Goal: Book appointment/travel/reservation

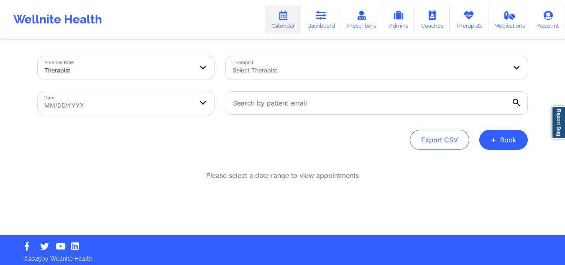
click at [99, 61] on div "Therapist" at bounding box center [118, 70] width 149 height 18
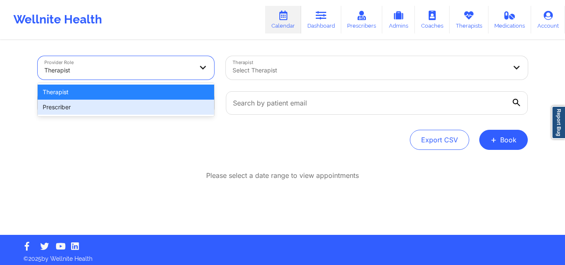
click at [80, 99] on div "Prescriber" at bounding box center [126, 106] width 176 height 15
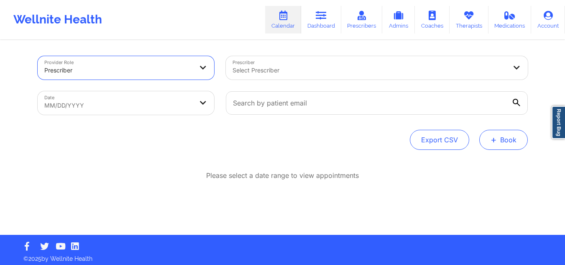
click at [510, 139] on button "+ Book" at bounding box center [503, 140] width 48 height 20
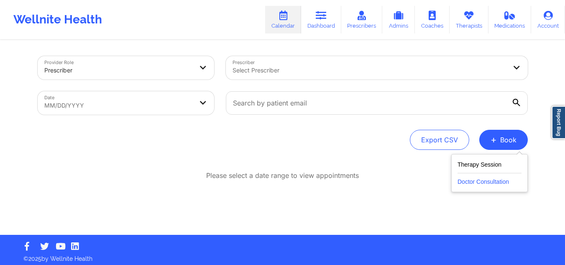
click at [503, 176] on button "Doctor Consultation" at bounding box center [489, 179] width 64 height 13
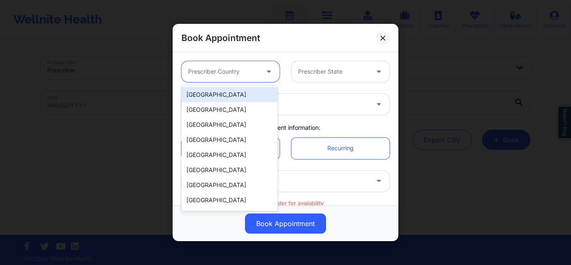
click at [223, 67] on div at bounding box center [223, 71] width 71 height 10
click at [221, 91] on div "[GEOGRAPHIC_DATA]" at bounding box center [229, 94] width 96 height 15
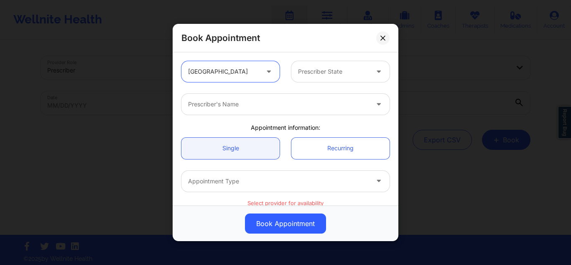
click at [310, 72] on div at bounding box center [333, 71] width 71 height 10
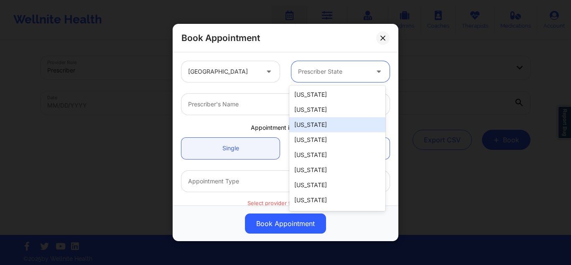
click at [323, 124] on div "Arizona" at bounding box center [337, 124] width 96 height 15
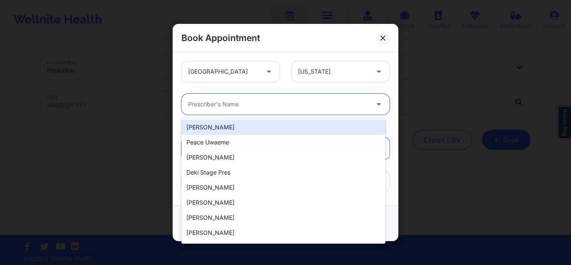
click at [264, 99] on div "Prescriber's Name" at bounding box center [275, 104] width 188 height 21
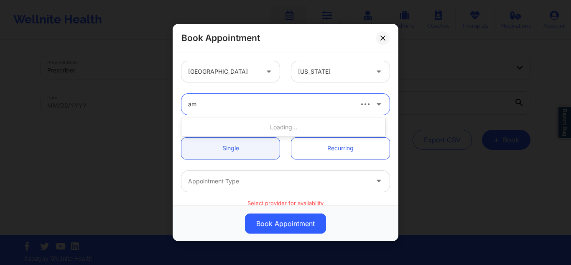
type input "amy"
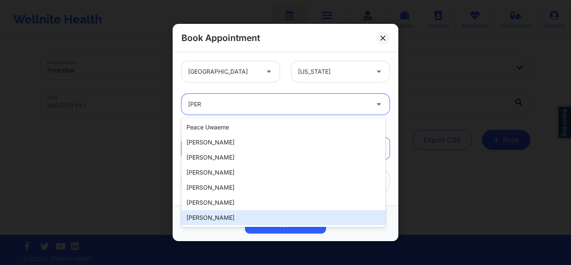
click at [232, 214] on div "Amy Halanski" at bounding box center [283, 217] width 204 height 15
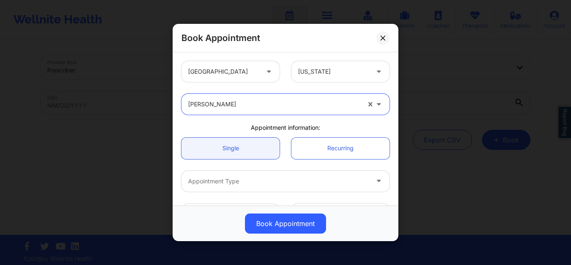
scroll to position [42, 0]
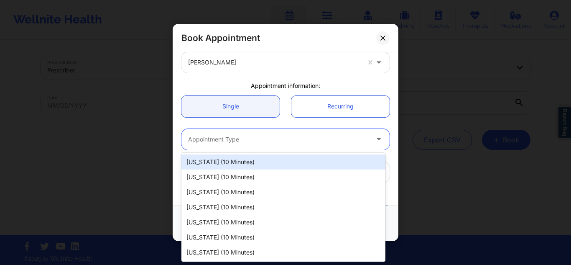
click at [308, 140] on div at bounding box center [278, 139] width 181 height 10
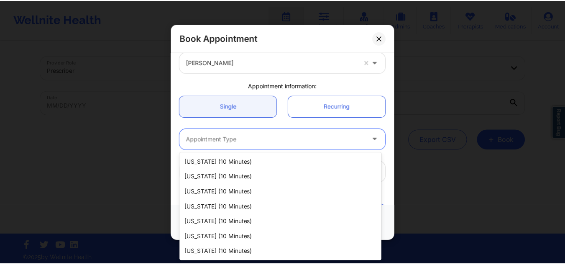
scroll to position [418, 0]
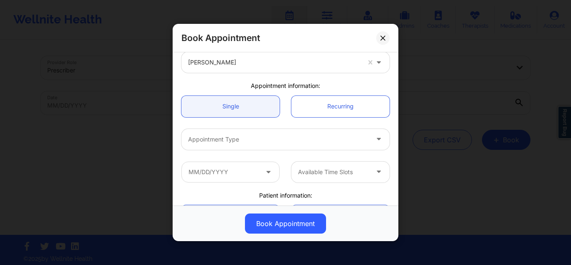
click at [501, 35] on div "Book Appointment United States Arizona Amy Halanski Appointment information: Si…" at bounding box center [285, 132] width 571 height 265
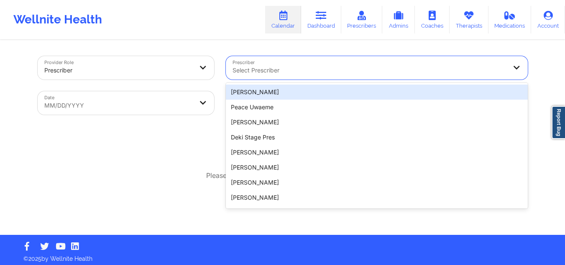
click at [272, 75] on div at bounding box center [369, 70] width 274 height 10
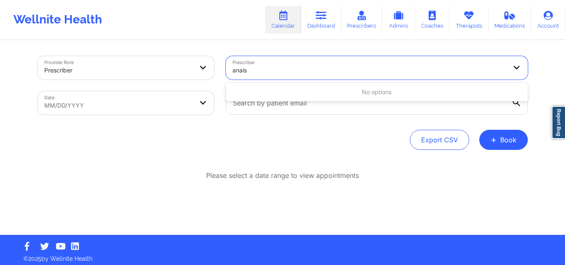
type input "anais"
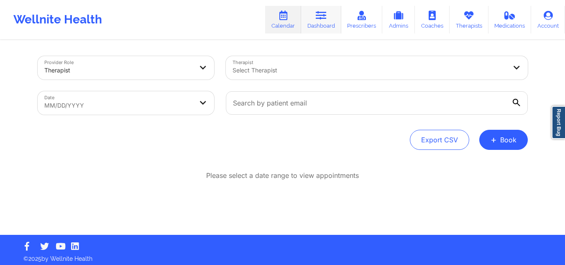
click at [312, 23] on link "Dashboard" at bounding box center [321, 20] width 40 height 28
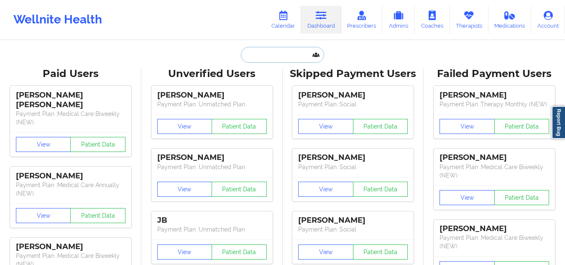
click at [266, 49] on input "text" at bounding box center [282, 55] width 83 height 16
paste input "Astharte De Los Santos"
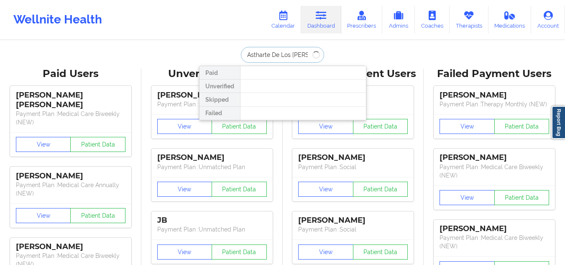
type input "Astharte De Los Santos"
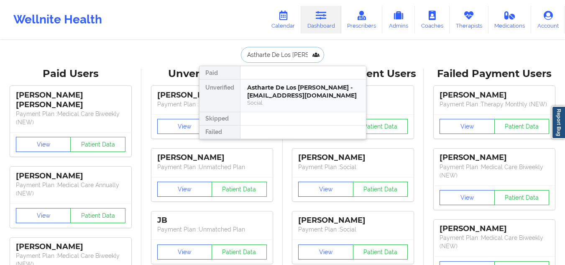
click at [298, 96] on div "Astharte De Los Santos - ishstar77@gmail.com" at bounding box center [303, 91] width 112 height 15
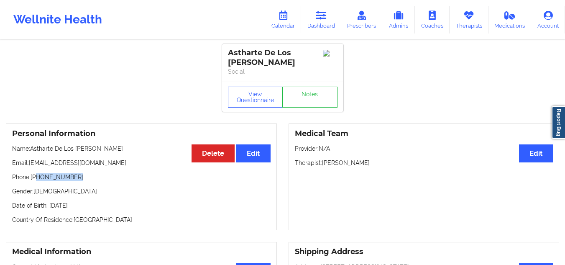
drag, startPoint x: 88, startPoint y: 176, endPoint x: 38, endPoint y: 178, distance: 50.6
click at [38, 178] on p "Phone: +1786-758-7947" at bounding box center [141, 177] width 258 height 8
copy p "786-758-7947"
drag, startPoint x: 320, startPoint y: 18, endPoint x: 315, endPoint y: 33, distance: 15.5
click at [320, 18] on icon at bounding box center [320, 15] width 11 height 9
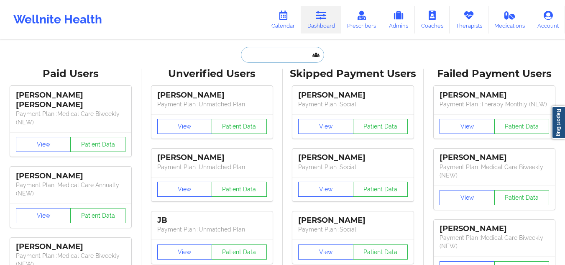
click at [280, 49] on input "text" at bounding box center [282, 55] width 83 height 16
paste input "[PERSON_NAME]"
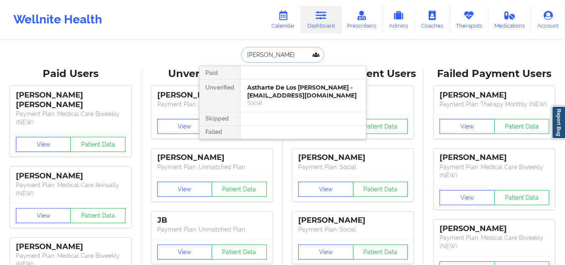
type input "[PERSON_NAME]"
click at [291, 104] on div "Social" at bounding box center [303, 102] width 112 height 7
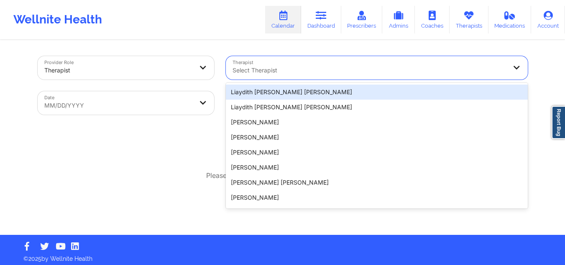
click at [305, 70] on div at bounding box center [369, 70] width 274 height 10
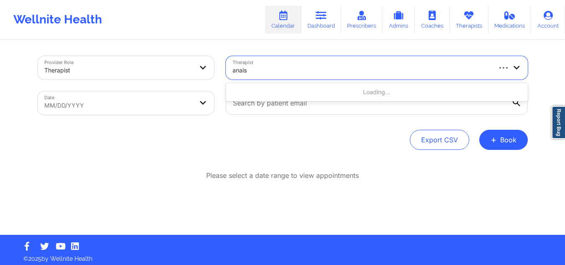
type input "anais q"
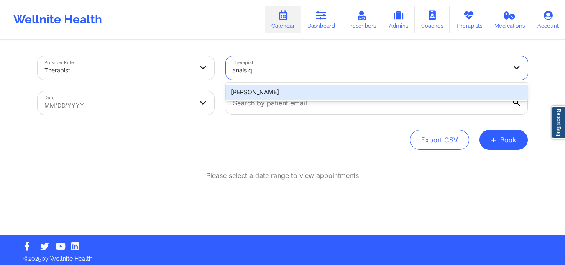
click at [290, 92] on div "Anais Quiñonez" at bounding box center [377, 91] width 302 height 15
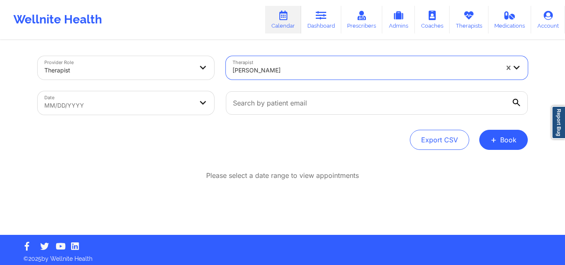
click at [91, 95] on body "Wellnite Health Calendar Dashboard Prescribers Admins Coaches Therapists Medica…" at bounding box center [282, 132] width 565 height 265
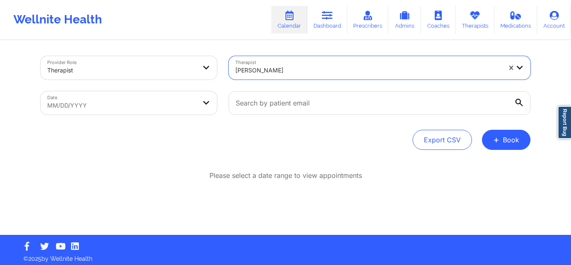
select select "2025-8"
select select "2025-9"
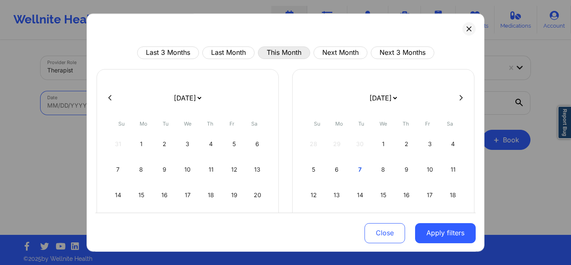
click at [287, 52] on button "This Month" at bounding box center [284, 52] width 52 height 13
select select "2025-9"
select select "2025-10"
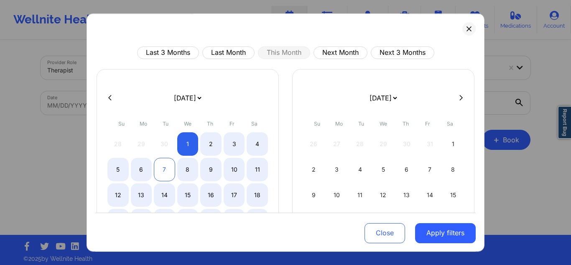
drag, startPoint x: 134, startPoint y: 169, endPoint x: 170, endPoint y: 173, distance: 36.2
click at [134, 170] on div "6" at bounding box center [141, 169] width 21 height 23
select select "2025-9"
select select "2025-10"
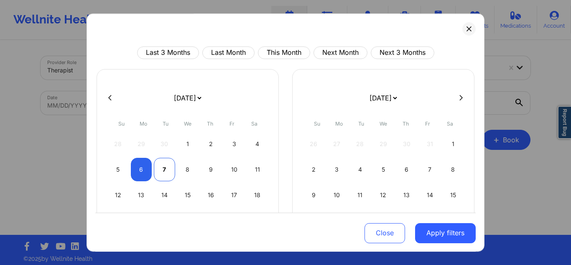
click at [169, 173] on div "7" at bounding box center [164, 169] width 21 height 23
select select "2025-9"
select select "2025-10"
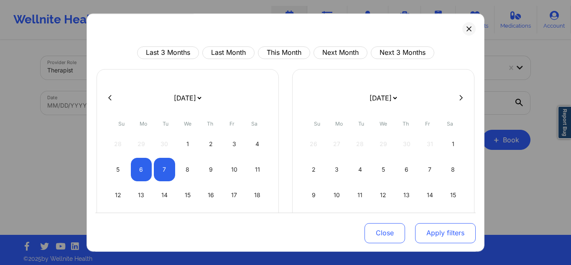
click at [444, 230] on button "Apply filters" at bounding box center [445, 232] width 61 height 20
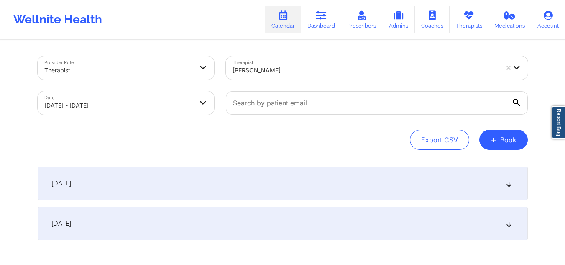
drag, startPoint x: 175, startPoint y: 171, endPoint x: 179, endPoint y: 170, distance: 4.4
click at [177, 170] on div "[DATE]" at bounding box center [283, 182] width 490 height 33
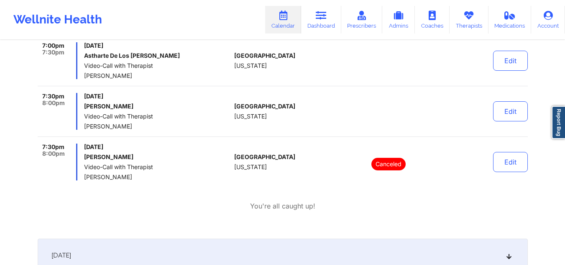
scroll to position [850, 0]
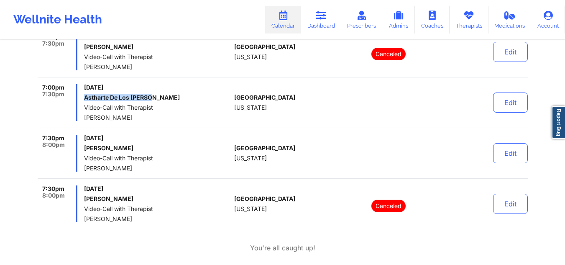
drag, startPoint x: 168, startPoint y: 98, endPoint x: 83, endPoint y: 97, distance: 84.8
click at [83, 97] on div "7:00pm 7:30pm Monday, October 6, 2025 Astharte De Los Santos Video-Call with Th…" at bounding box center [134, 102] width 193 height 37
copy h6 "Astharte De Los [PERSON_NAME]"
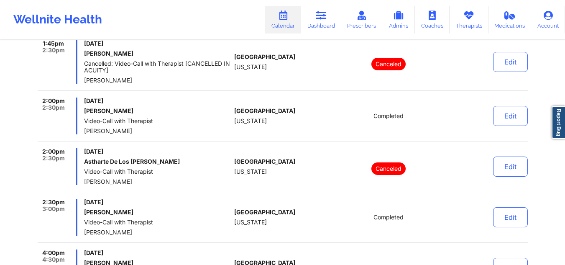
scroll to position [0, 0]
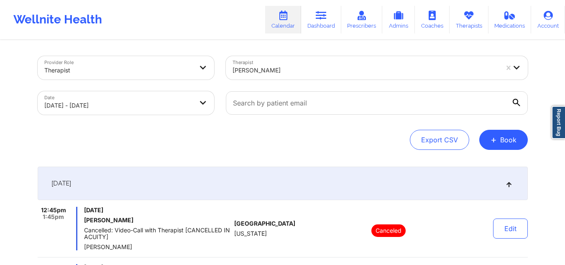
click at [281, 72] on div at bounding box center [365, 70] width 266 height 10
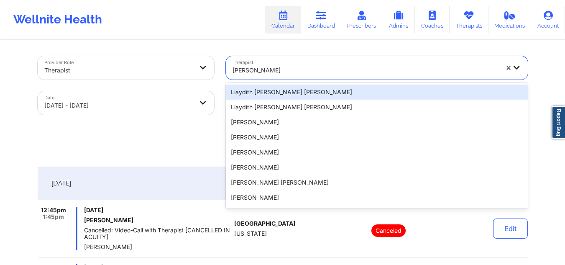
paste input "Stavros Delardas"
type input "Stavros Delardas"
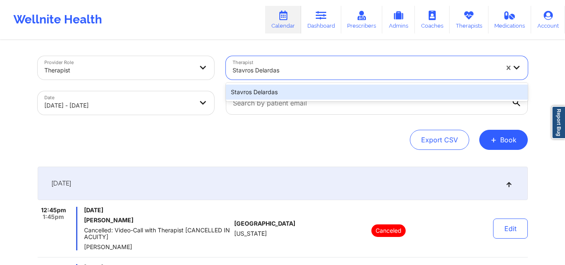
click at [288, 90] on div "Stavros Delardas" at bounding box center [377, 91] width 302 height 15
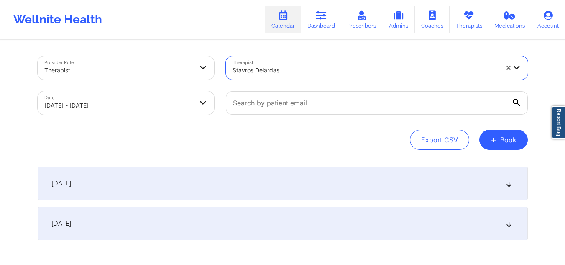
click at [466, 184] on div "[DATE]" at bounding box center [283, 182] width 490 height 33
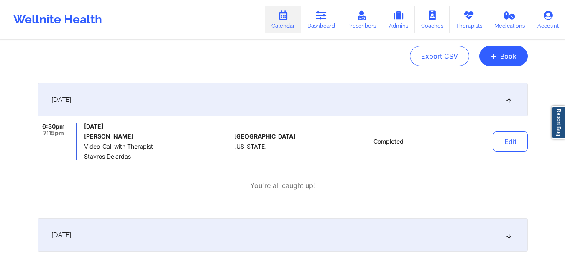
scroll to position [137, 0]
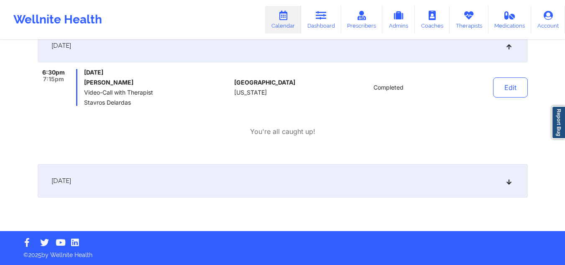
click at [158, 174] on div "[DATE]" at bounding box center [283, 180] width 490 height 33
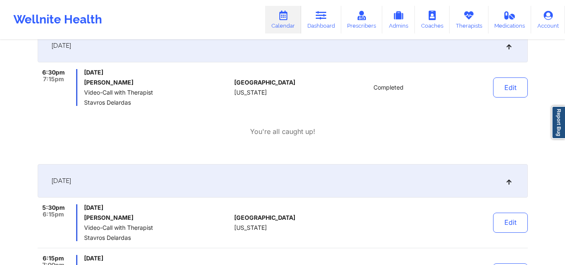
scroll to position [0, 0]
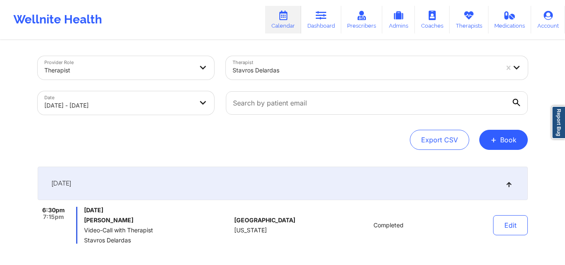
click at [286, 14] on icon at bounding box center [282, 15] width 11 height 9
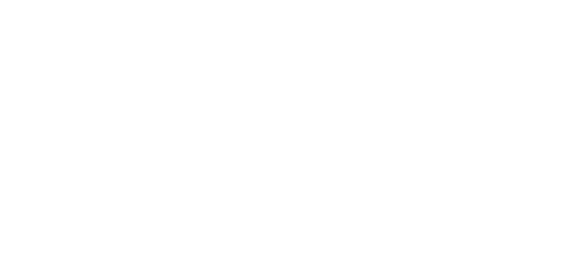
click at [455, 64] on body at bounding box center [285, 132] width 571 height 265
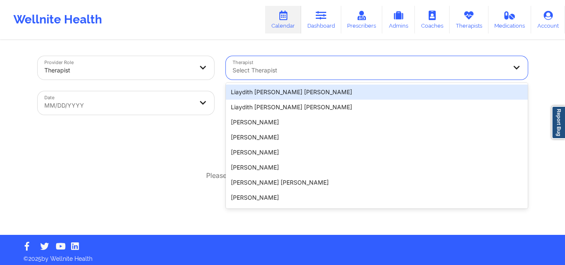
click at [270, 71] on div at bounding box center [369, 70] width 274 height 10
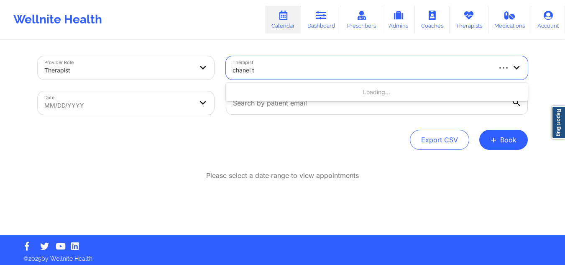
type input "chanel th"
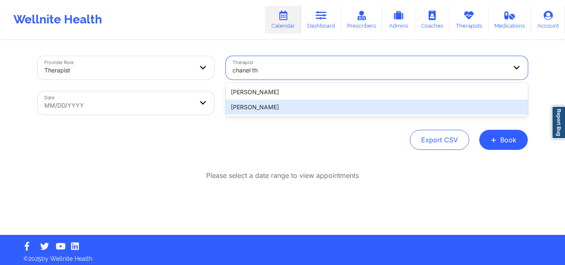
click at [270, 107] on div "[PERSON_NAME]" at bounding box center [377, 106] width 302 height 15
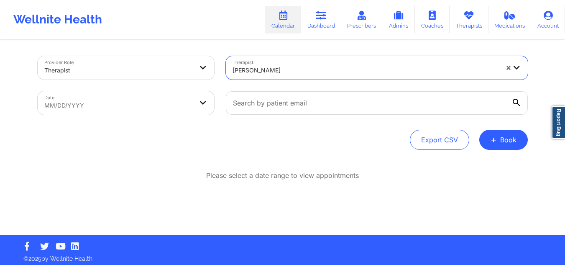
click at [135, 105] on body "Wellnite Health Calendar Dashboard Prescribers Admins Coaches Therapists Medica…" at bounding box center [282, 132] width 565 height 265
select select "2025-8"
select select "2025-9"
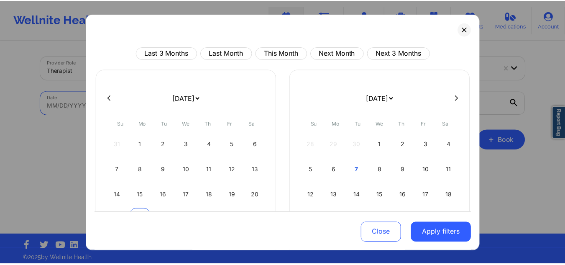
scroll to position [72, 0]
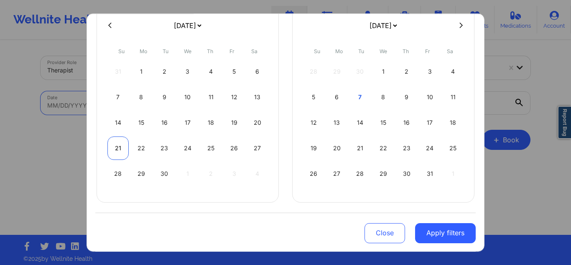
click at [120, 150] on div "21" at bounding box center [117, 147] width 21 height 23
select select "2025-8"
select select "2025-9"
select select "2025-8"
select select "2025-9"
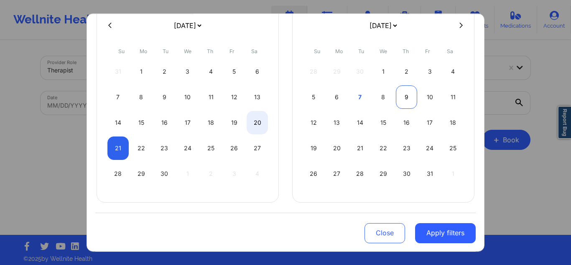
select select "2025-8"
select select "2025-9"
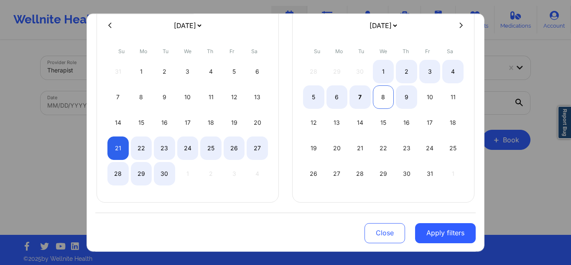
select select "2025-8"
select select "2025-9"
select select "2025-8"
select select "2025-9"
select select "2025-8"
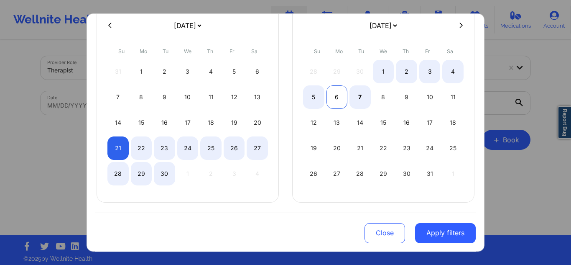
select select "2025-9"
select select "2025-8"
select select "2025-9"
click at [358, 97] on div "7" at bounding box center [359, 96] width 21 height 23
select select "2025-8"
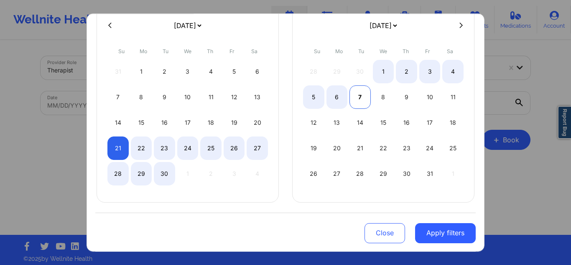
select select "2025-9"
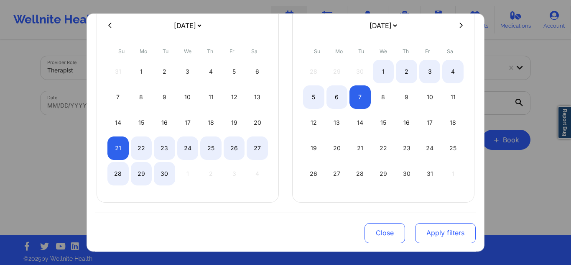
click at [458, 230] on button "Apply filters" at bounding box center [445, 232] width 61 height 20
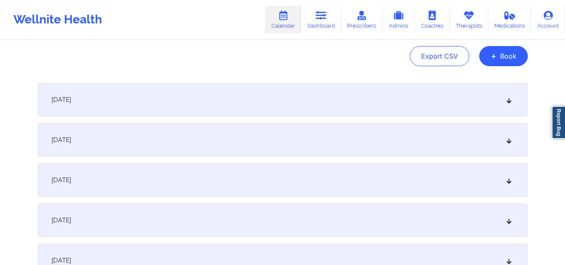
scroll to position [125, 0]
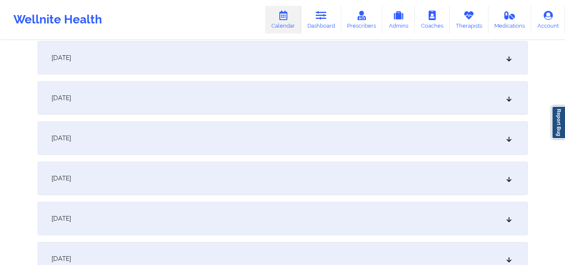
click at [262, 176] on div "[DATE]" at bounding box center [283, 177] width 490 height 33
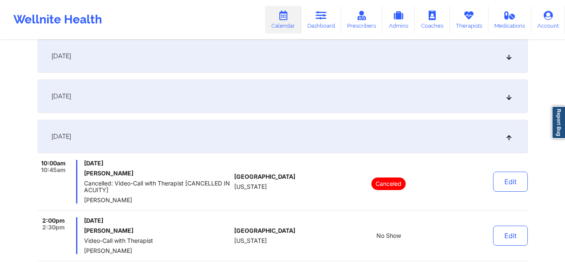
scroll to position [0, 0]
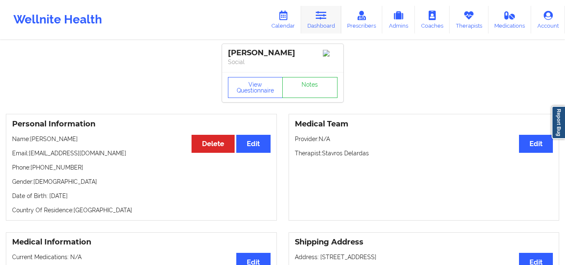
click at [326, 24] on link "Dashboard" at bounding box center [321, 20] width 40 height 28
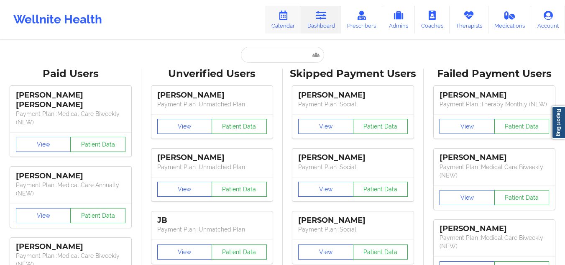
click at [283, 22] on link "Calendar" at bounding box center [283, 20] width 36 height 28
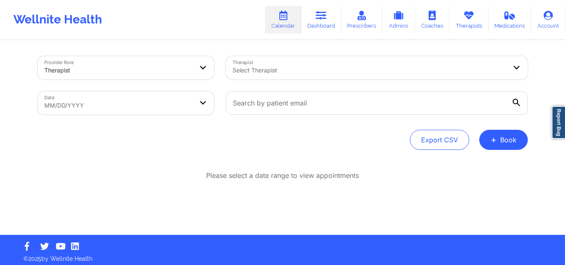
click at [286, 68] on div at bounding box center [369, 70] width 274 height 10
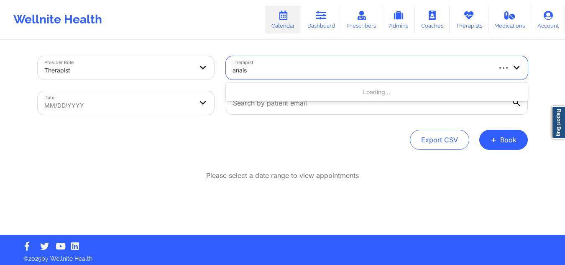
type input "anais"
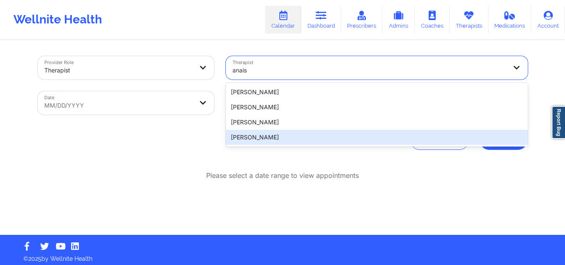
drag, startPoint x: 257, startPoint y: 137, endPoint x: 229, endPoint y: 124, distance: 30.8
click at [257, 137] on div "[PERSON_NAME]" at bounding box center [377, 137] width 302 height 15
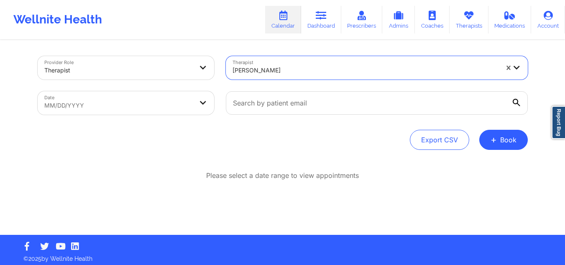
click at [188, 105] on body "Wellnite Health Calendar Dashboard Prescribers Admins Coaches Therapists Medica…" at bounding box center [282, 132] width 565 height 265
select select "2025-8"
select select "2025-9"
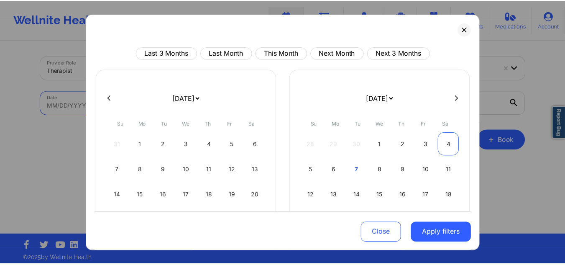
scroll to position [42, 0]
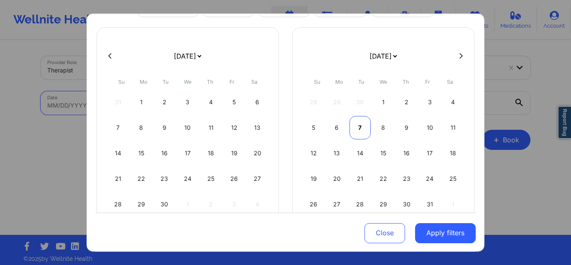
click at [360, 120] on div "7" at bounding box center [359, 127] width 21 height 23
select select "2025-9"
select select "2025-10"
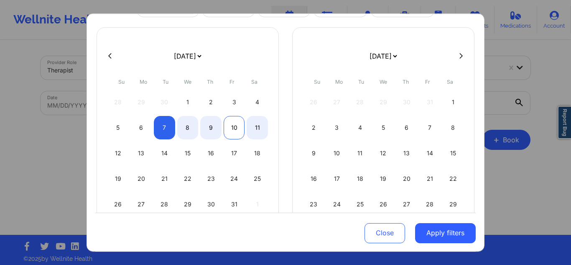
select select "2025-9"
select select "2025-10"
select select "2025-9"
select select "2025-10"
select select "2025-9"
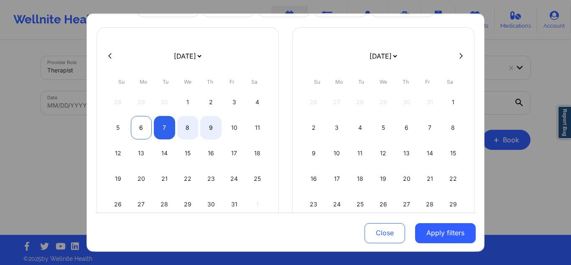
select select "2025-10"
click at [133, 122] on div "6" at bounding box center [141, 127] width 21 height 23
select select "2025-9"
select select "2025-10"
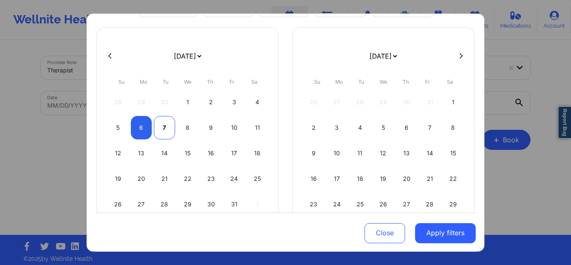
click at [160, 124] on div "7" at bounding box center [164, 127] width 21 height 23
select select "2025-9"
select select "2025-10"
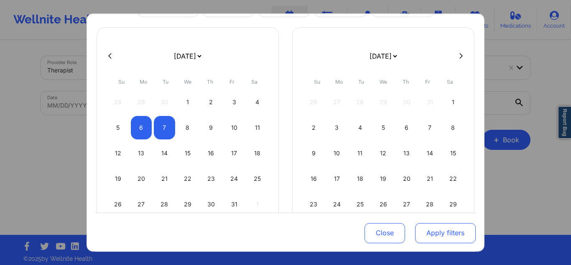
click at [417, 227] on button "Apply filters" at bounding box center [445, 232] width 61 height 20
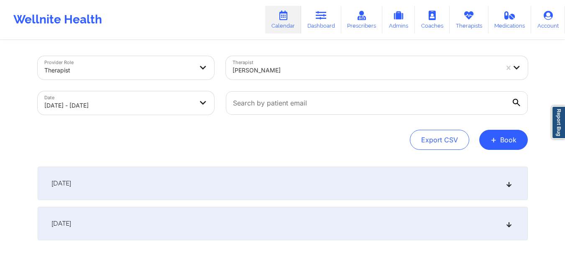
drag, startPoint x: 184, startPoint y: 165, endPoint x: 169, endPoint y: 139, distance: 30.3
click at [170, 141] on div "Provider Role Therapist Therapist [PERSON_NAME] Date [DATE] - [DATE] Export CSV…" at bounding box center [282, 157] width 501 height 232
click at [165, 172] on div "[DATE]" at bounding box center [283, 182] width 490 height 33
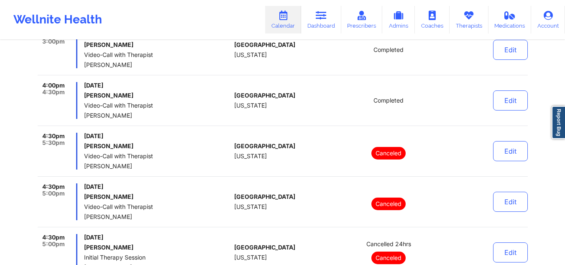
scroll to position [349, 0]
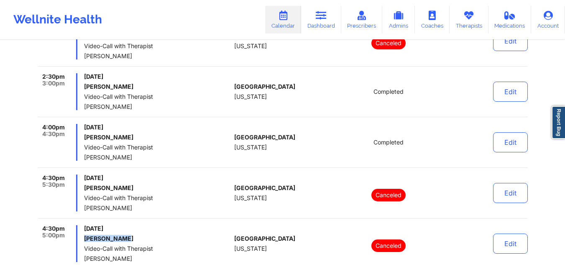
drag, startPoint x: 125, startPoint y: 242, endPoint x: 81, endPoint y: 239, distance: 44.0
click at [81, 239] on div "4:30pm 5:00pm [DATE] [PERSON_NAME] Video-Call with Therapist [PERSON_NAME]" at bounding box center [134, 243] width 193 height 37
copy h6 "[PERSON_NAME]"
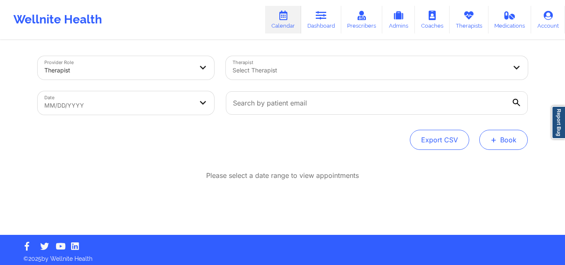
click at [519, 137] on button "+ Book" at bounding box center [503, 140] width 48 height 20
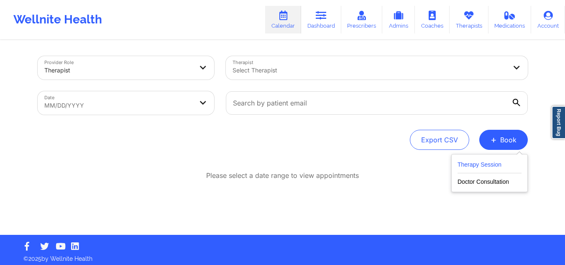
click at [502, 166] on button "Therapy Session" at bounding box center [489, 166] width 64 height 14
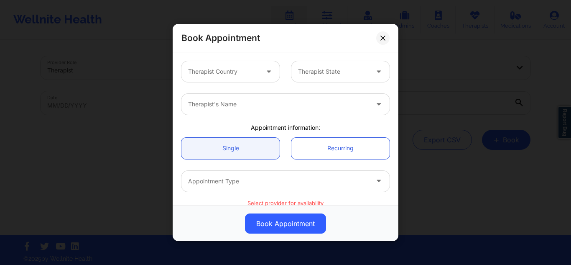
click at [241, 68] on div at bounding box center [223, 71] width 71 height 10
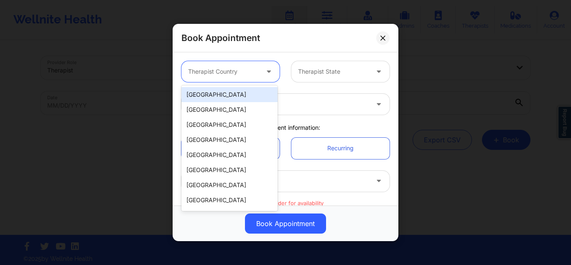
drag, startPoint x: 224, startPoint y: 99, endPoint x: 257, endPoint y: 89, distance: 34.8
click at [224, 99] on div "[GEOGRAPHIC_DATA]" at bounding box center [229, 94] width 96 height 15
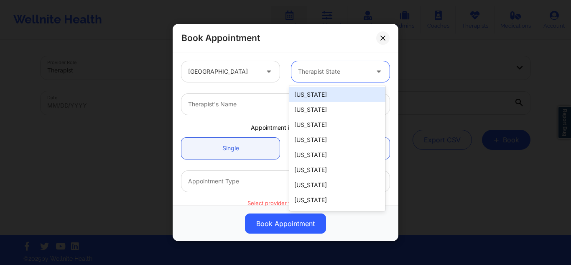
click at [316, 73] on div at bounding box center [333, 71] width 71 height 10
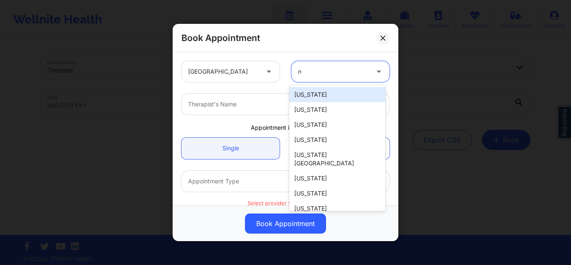
type input "ny"
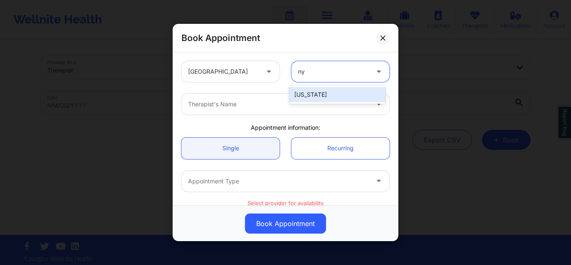
click at [296, 92] on div "[US_STATE]" at bounding box center [337, 94] width 96 height 15
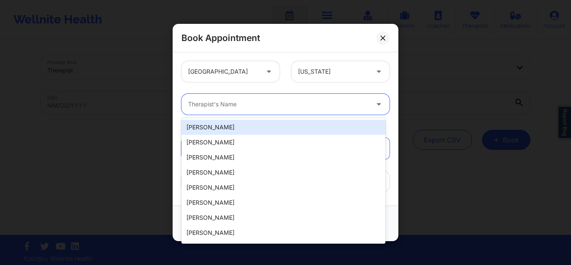
click at [236, 109] on div at bounding box center [278, 104] width 181 height 10
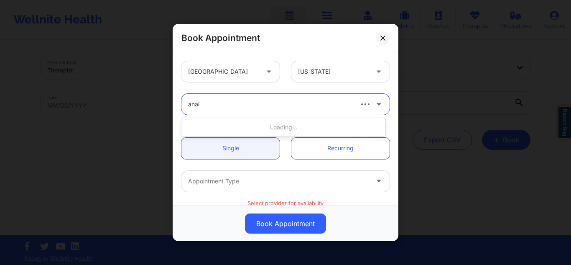
type input "anais"
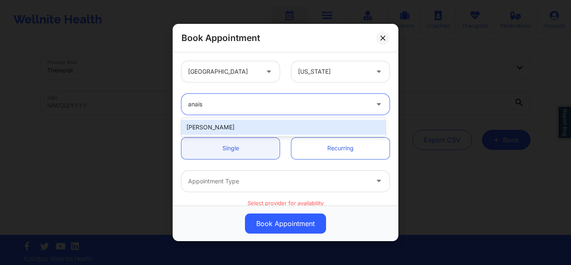
click at [227, 123] on div "[PERSON_NAME]" at bounding box center [283, 127] width 204 height 15
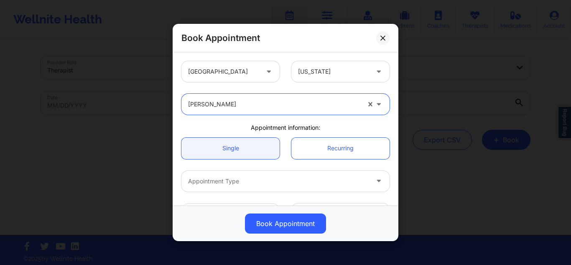
scroll to position [42, 0]
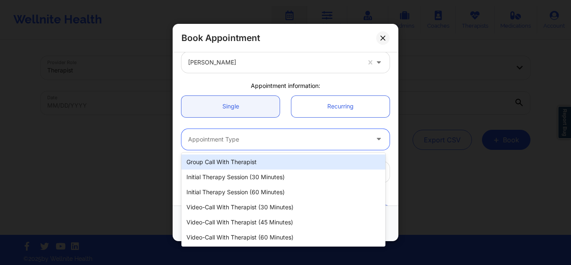
click at [258, 135] on div at bounding box center [278, 139] width 181 height 10
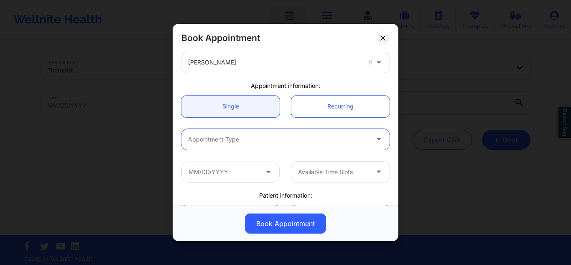
click at [237, 136] on div at bounding box center [278, 139] width 181 height 10
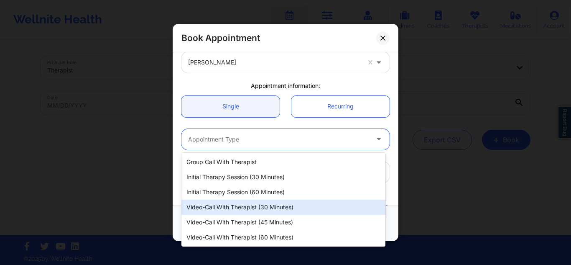
click at [262, 212] on div "Video-Call with Therapist (30 minutes)" at bounding box center [283, 206] width 204 height 15
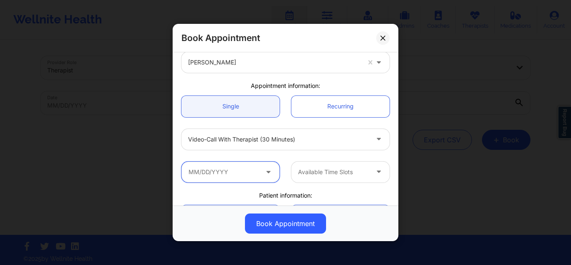
click at [219, 166] on input "text" at bounding box center [230, 171] width 98 height 21
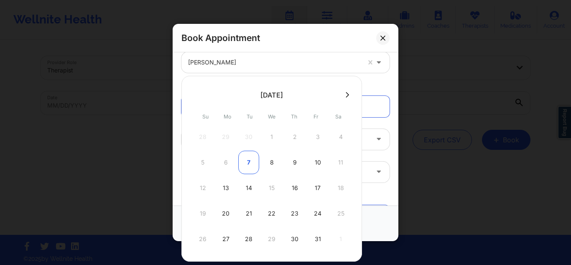
click at [251, 159] on div "7" at bounding box center [248, 161] width 21 height 23
type input "10/07/2025"
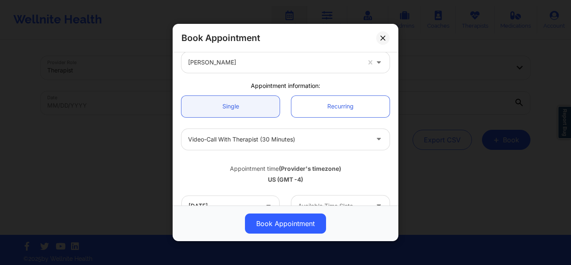
scroll to position [125, 0]
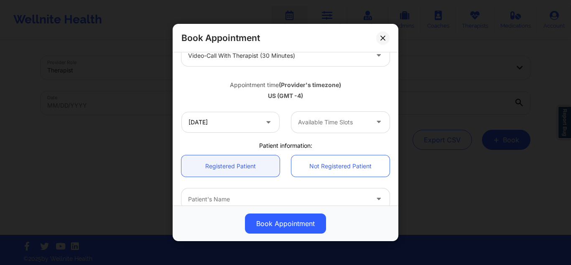
click at [346, 120] on div at bounding box center [333, 122] width 71 height 10
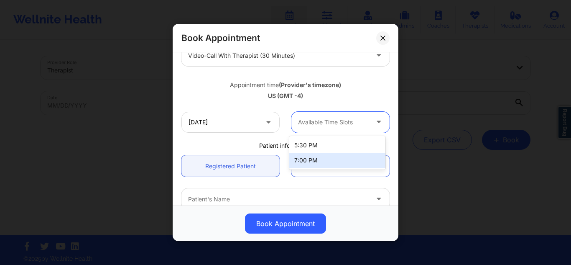
click at [322, 160] on div "7:00 PM" at bounding box center [337, 160] width 96 height 15
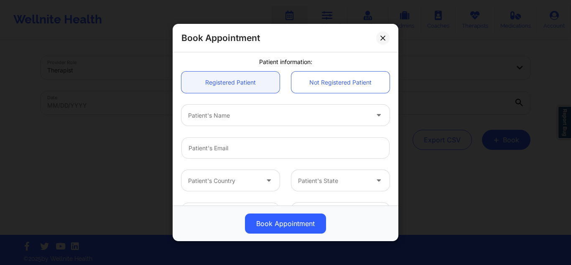
click at [233, 122] on div "Patient's Name" at bounding box center [275, 114] width 188 height 21
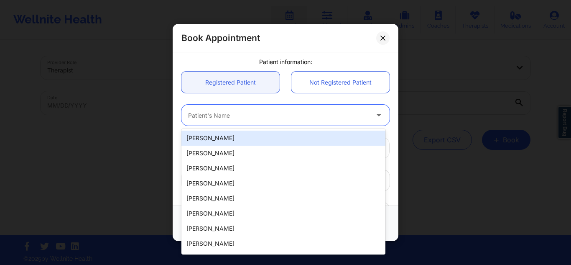
paste input "[PERSON_NAME]"
type input "[PERSON_NAME]"
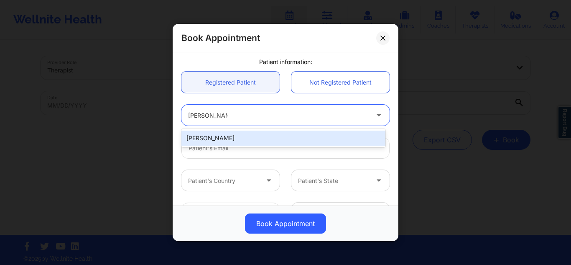
click at [240, 130] on div "[PERSON_NAME]" at bounding box center [283, 137] width 204 height 15
type input "lyzkarinn14@gmail.com"
type input "+1786-856-0663"
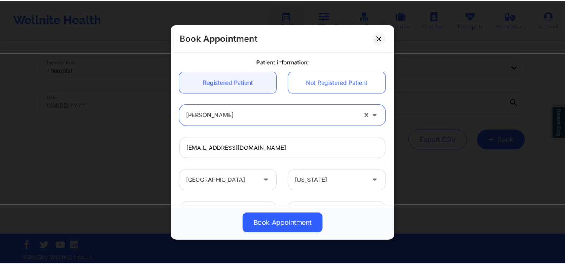
scroll to position [281, 0]
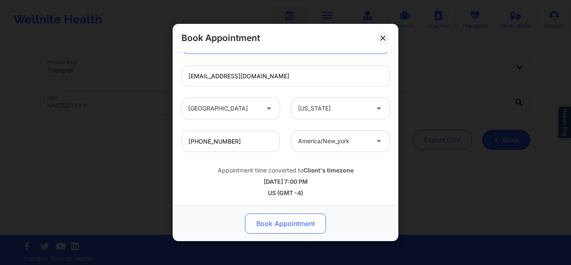
click at [303, 226] on button "Book Appointment" at bounding box center [285, 223] width 81 height 20
